Goal: Find specific page/section: Find specific page/section

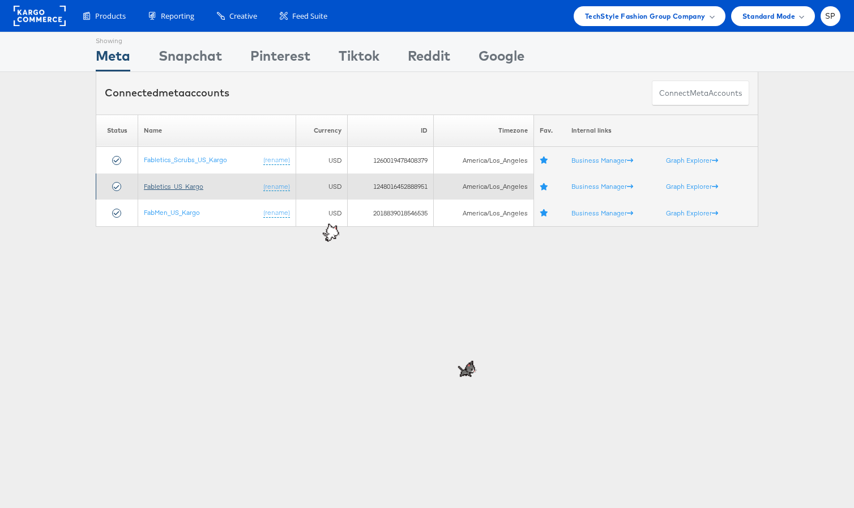
click at [187, 184] on link "Fabletics_US_Kargo" at bounding box center [173, 186] width 59 height 8
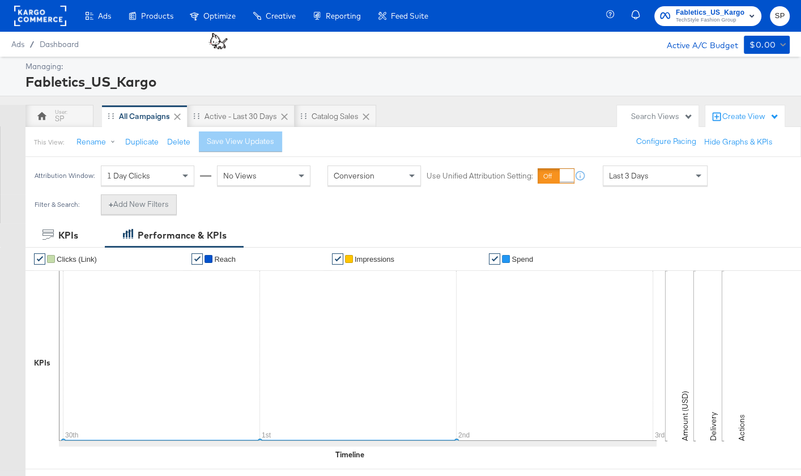
click at [163, 205] on button "+ Add New Filters" at bounding box center [139, 204] width 76 height 20
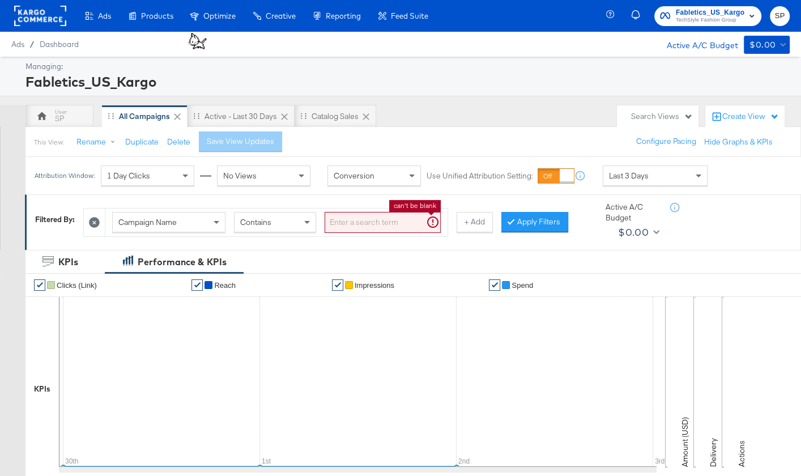
click at [342, 219] on input "search" at bounding box center [383, 222] width 116 height 21
type input "kargo"
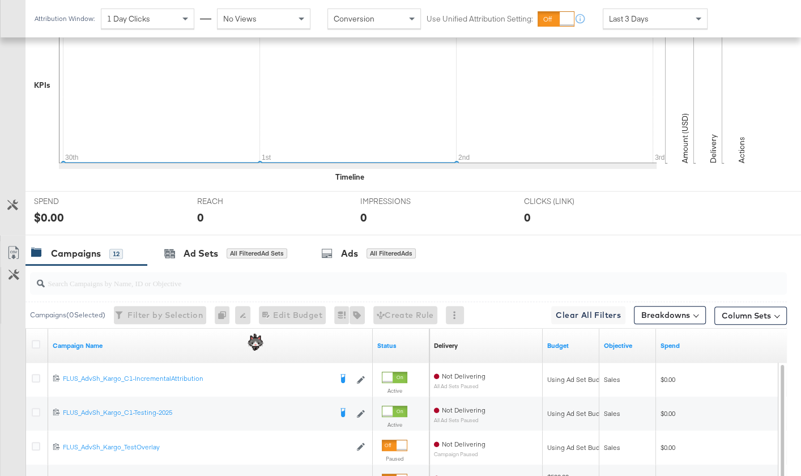
scroll to position [391, 0]
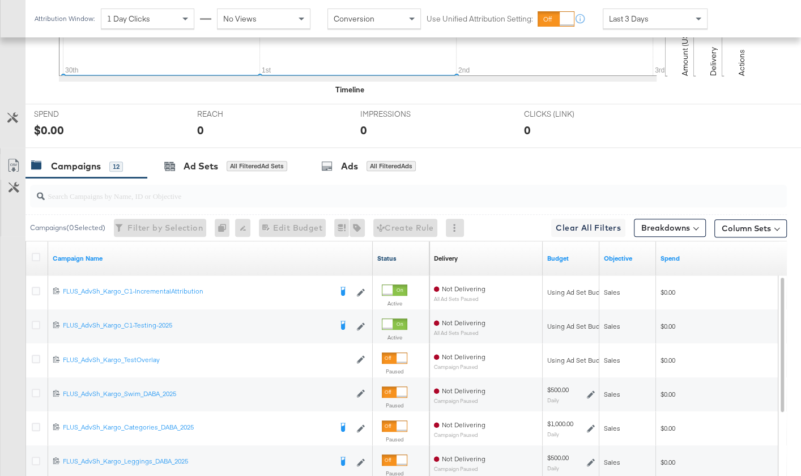
click at [387, 254] on link "Status" at bounding box center [401, 258] width 48 height 9
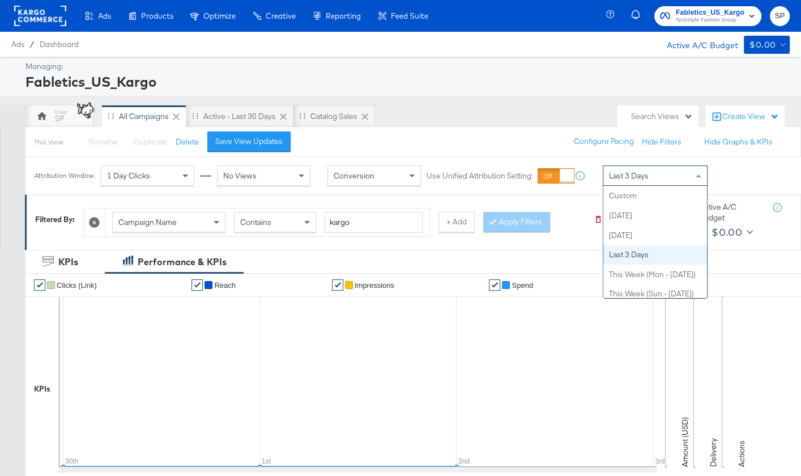
click at [649, 176] on div "Last 3 Days" at bounding box center [655, 175] width 104 height 19
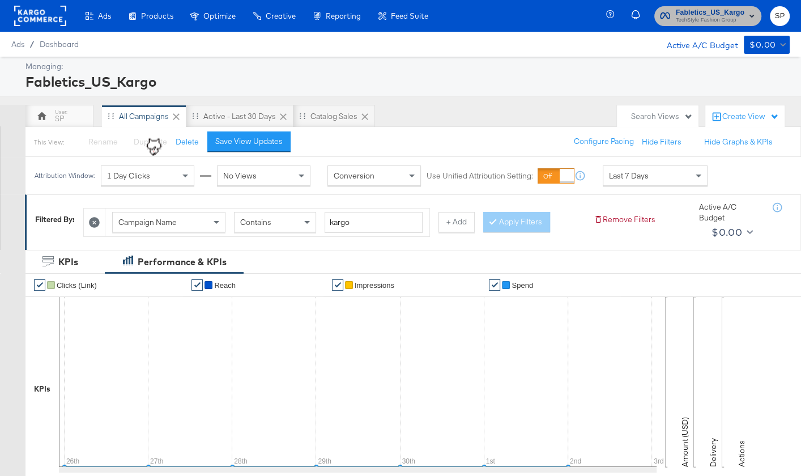
click at [717, 23] on span "TechStyle Fashion Group" at bounding box center [710, 20] width 69 height 9
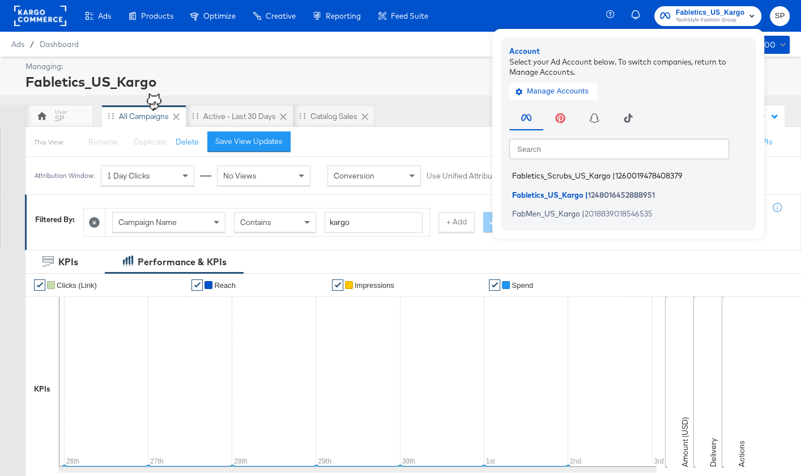
click at [595, 175] on span "Fabletics_Scrubs_US_Kargo" at bounding box center [561, 175] width 99 height 9
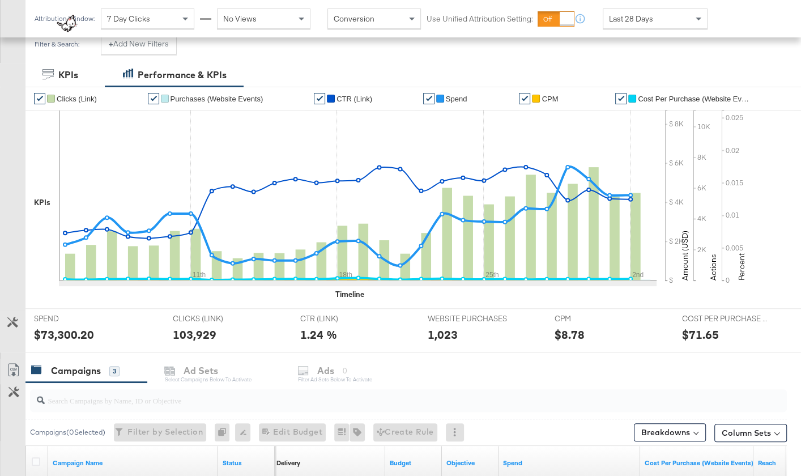
scroll to position [381, 0]
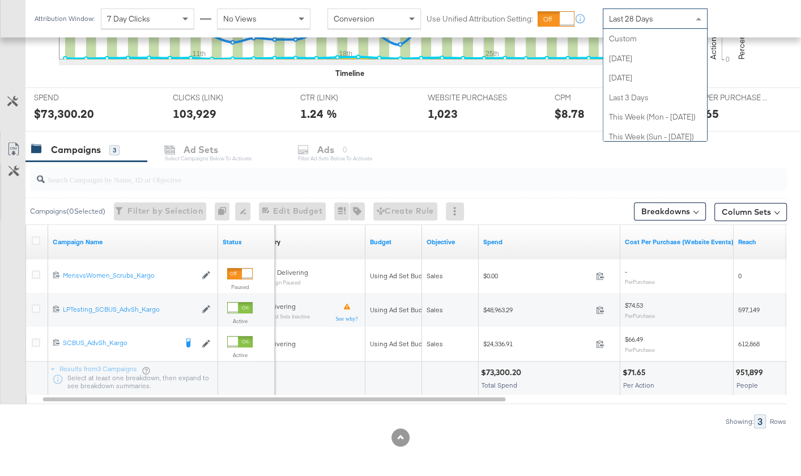
click at [623, 11] on div "Last 28 Days" at bounding box center [655, 18] width 104 height 19
